Goal: Information Seeking & Learning: Learn about a topic

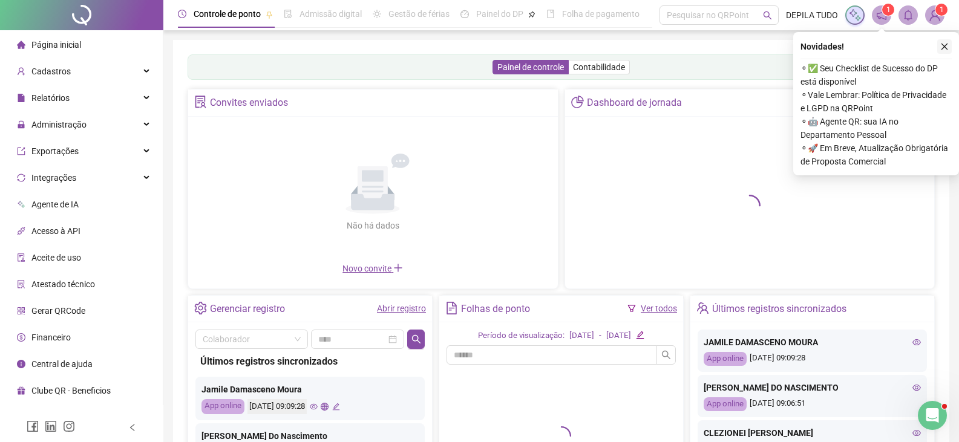
click at [944, 48] on icon "close" at bounding box center [944, 46] width 8 height 8
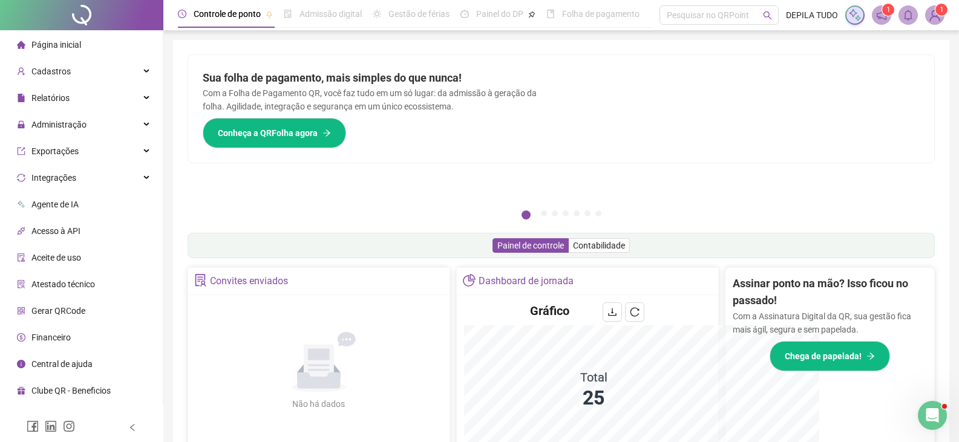
click at [725, 270] on div "Assinar ponto na mão? Isso ficou no passado! Com a Assinatura Digital da QR, su…" at bounding box center [829, 375] width 209 height 215
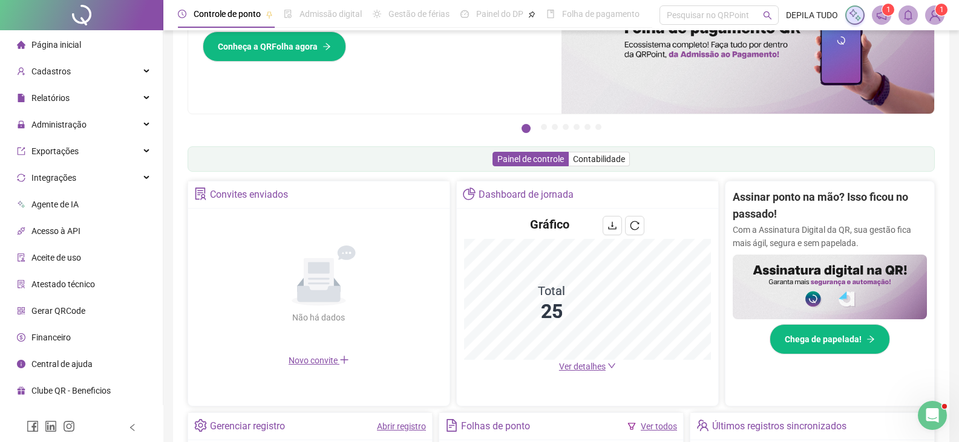
scroll to position [182, 0]
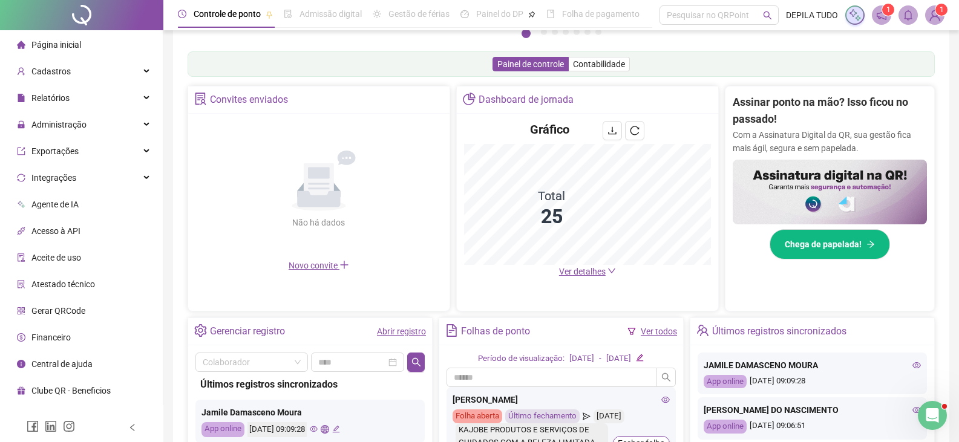
click at [581, 270] on span "Ver detalhes" at bounding box center [582, 272] width 47 height 10
